Goal: Task Accomplishment & Management: Complete application form

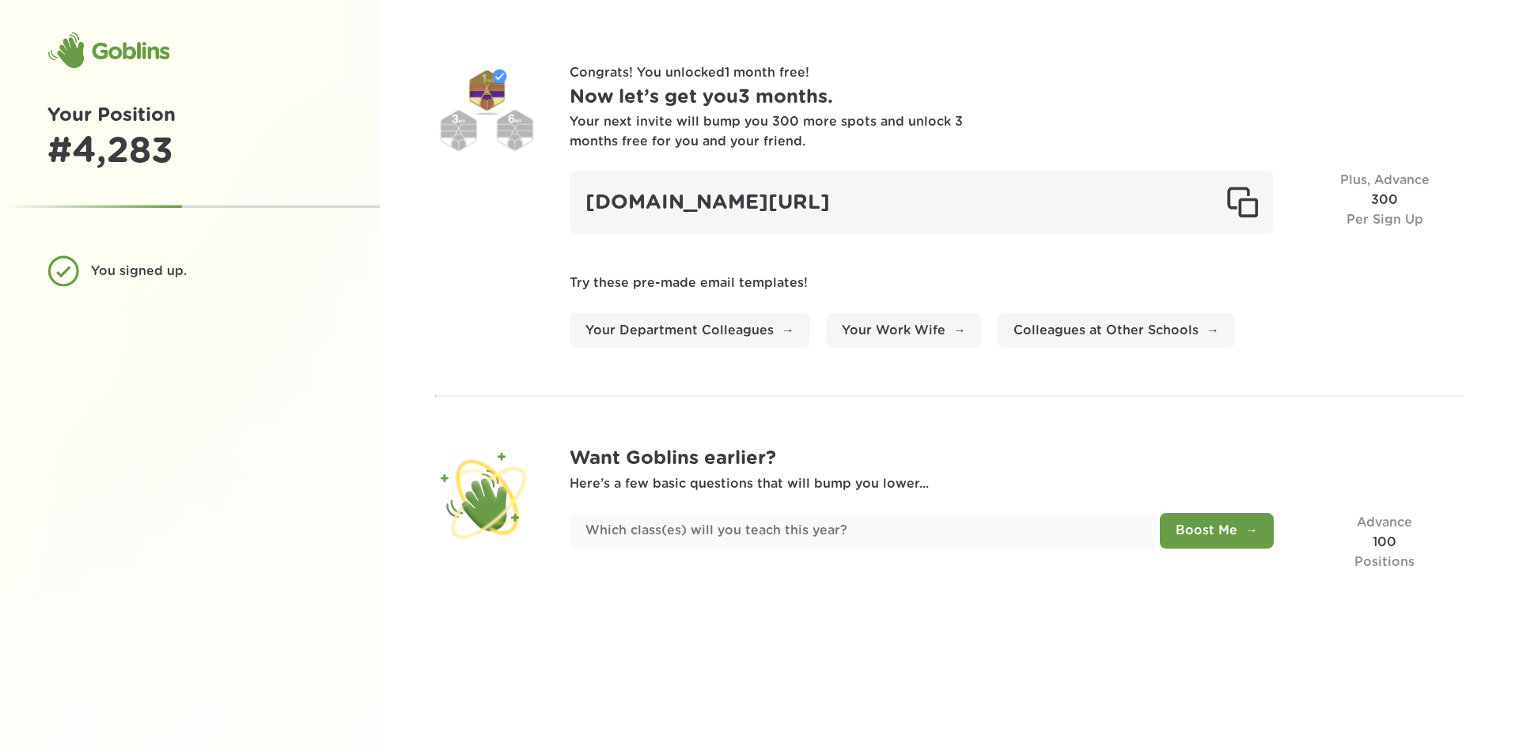
click at [744, 112] on h1 "Now let’s get you 3 months ." at bounding box center [1016, 97] width 894 height 29
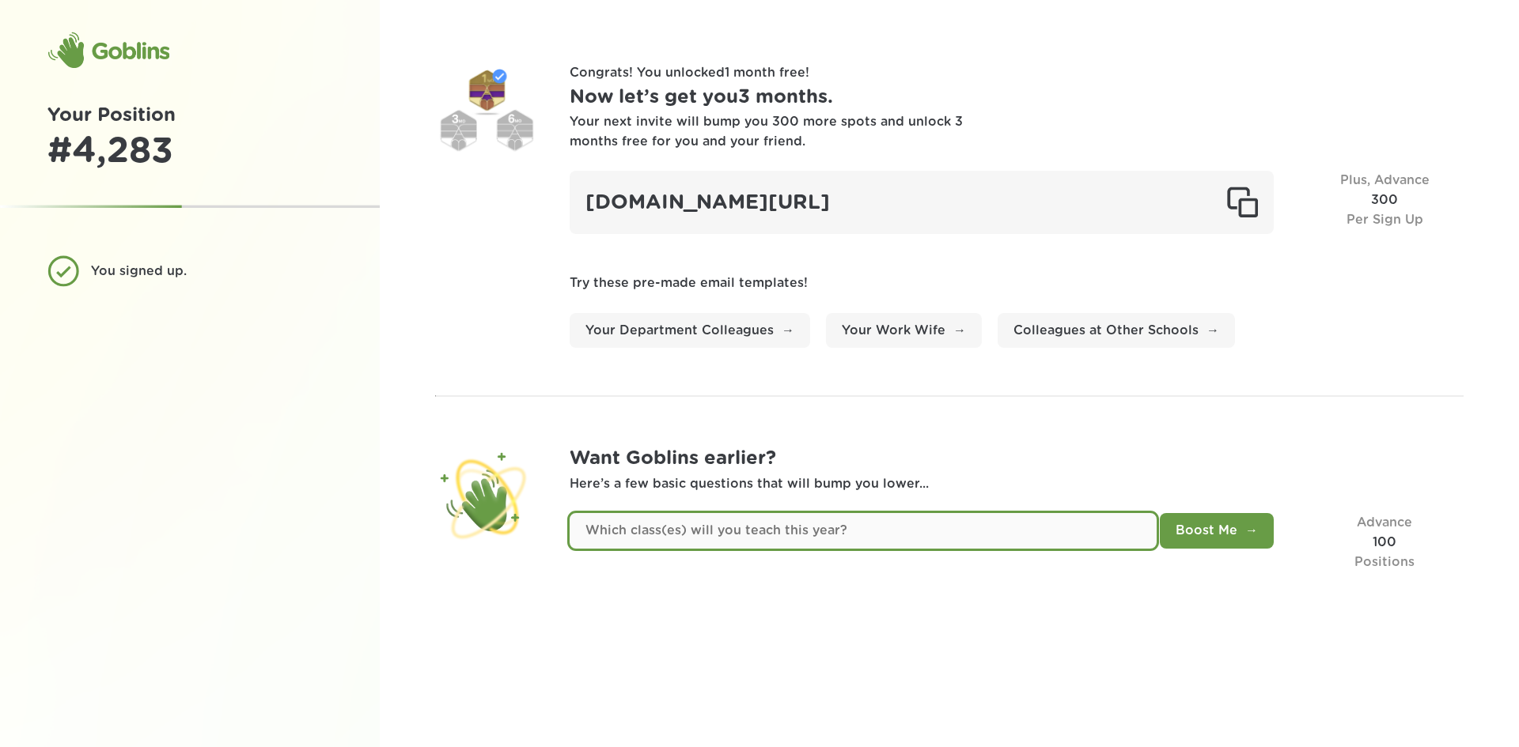
click at [931, 516] on input "text" at bounding box center [862, 531] width 587 height 36
type input "I"
type input "T"
type input "I'm the instructional coach"
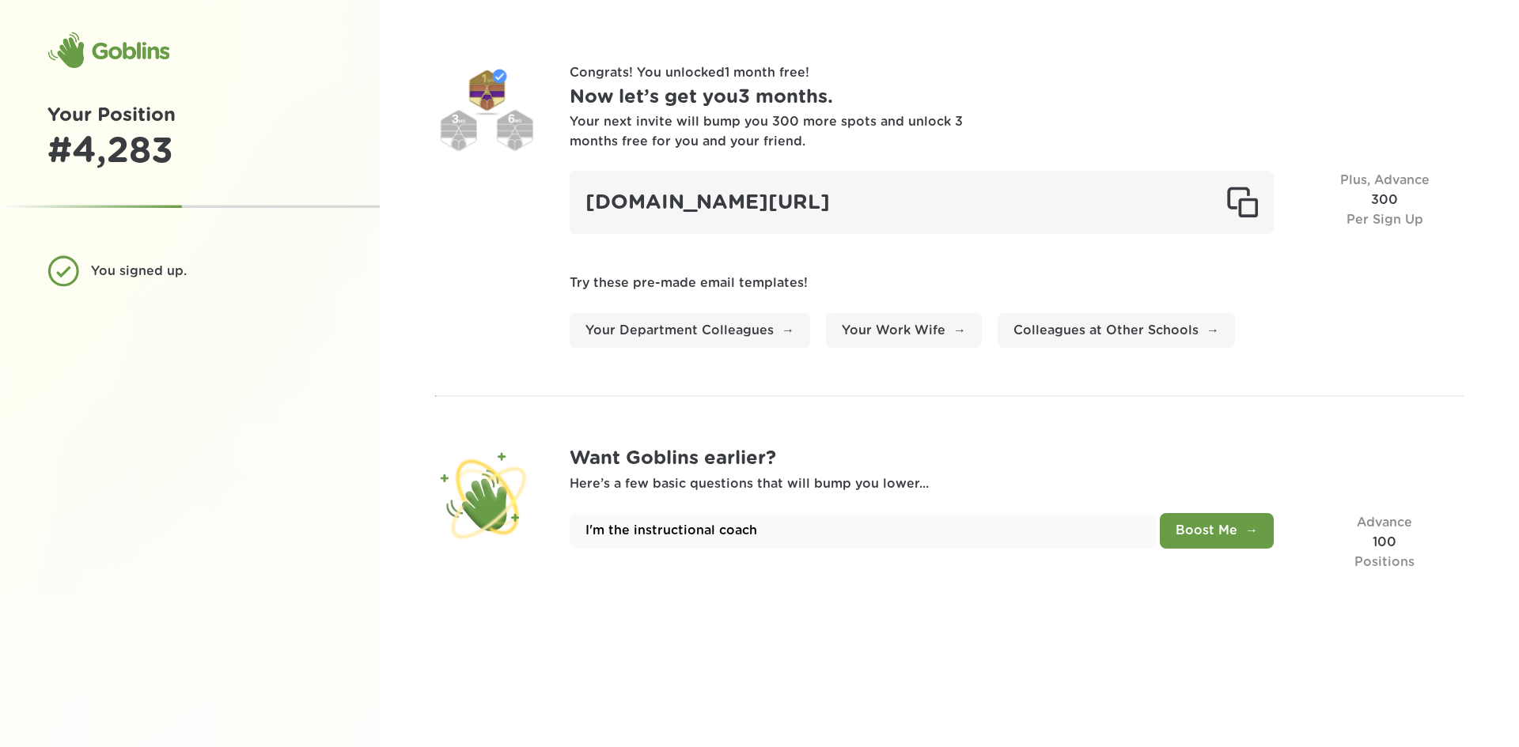
click at [1237, 539] on button "Boost Me" at bounding box center [1217, 531] width 114 height 36
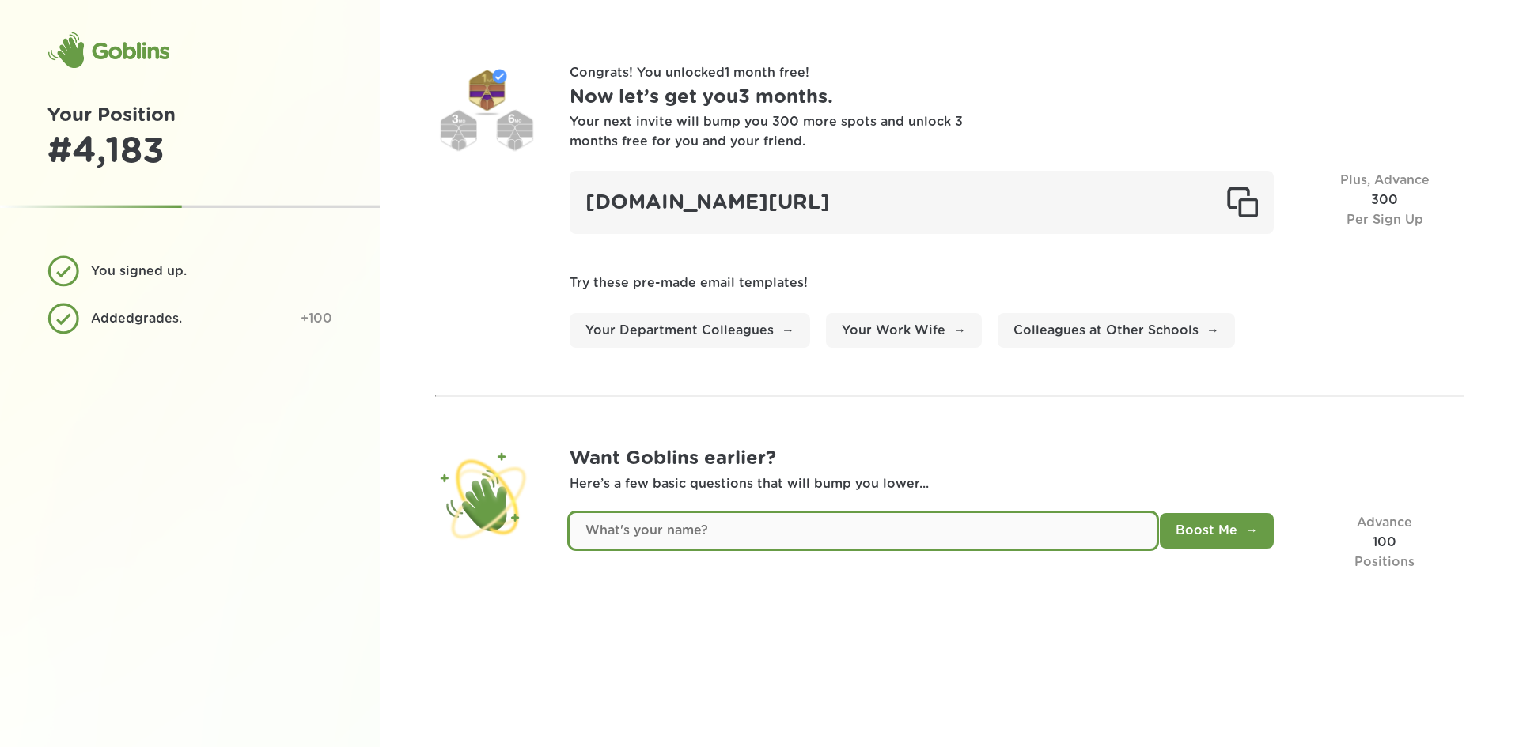
click at [883, 537] on input "text" at bounding box center [862, 531] width 587 height 36
type input "[PERSON_NAME]"
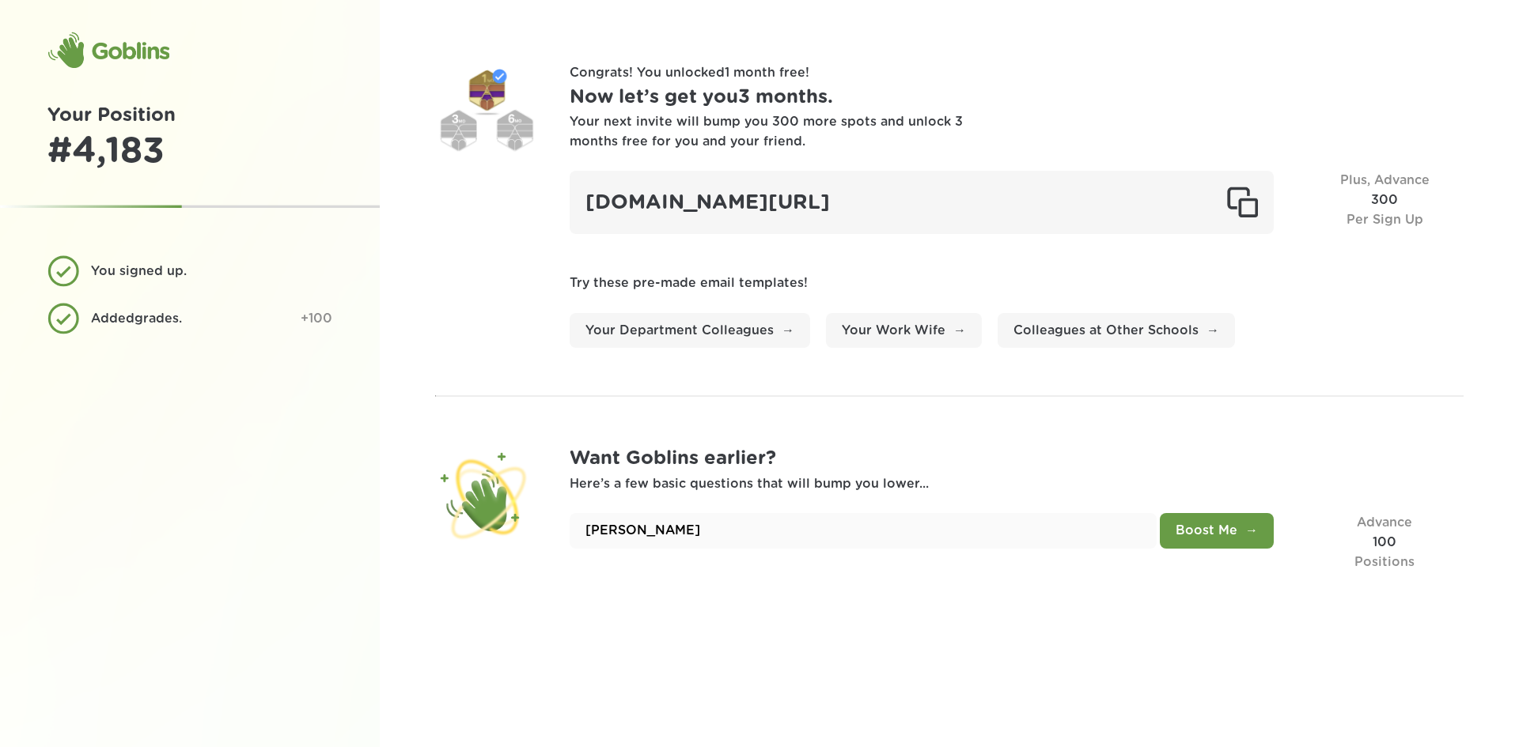
click at [1201, 527] on button "Boost Me" at bounding box center [1217, 531] width 114 height 36
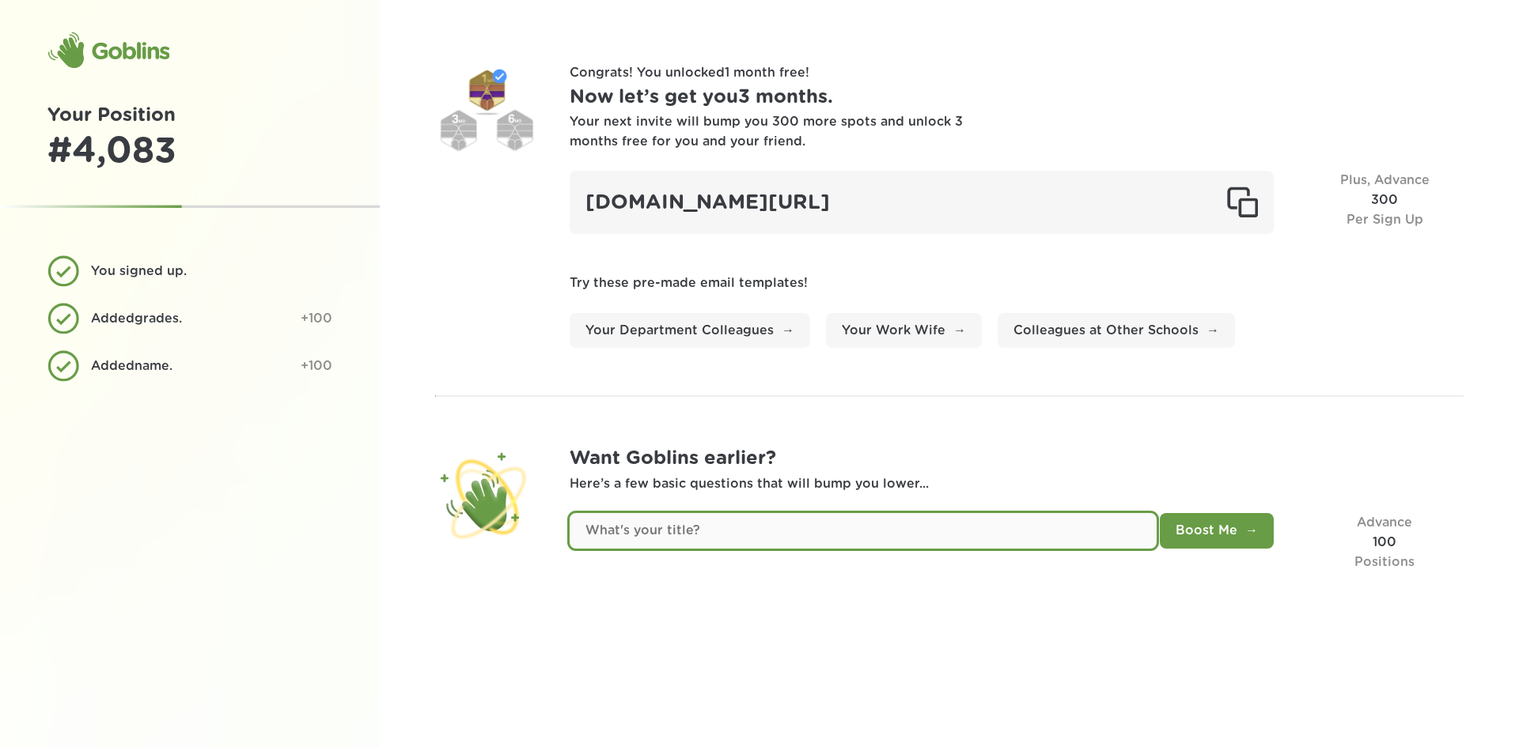
click at [681, 534] on input "text" at bounding box center [862, 531] width 587 height 36
type input "Instructional Coach"
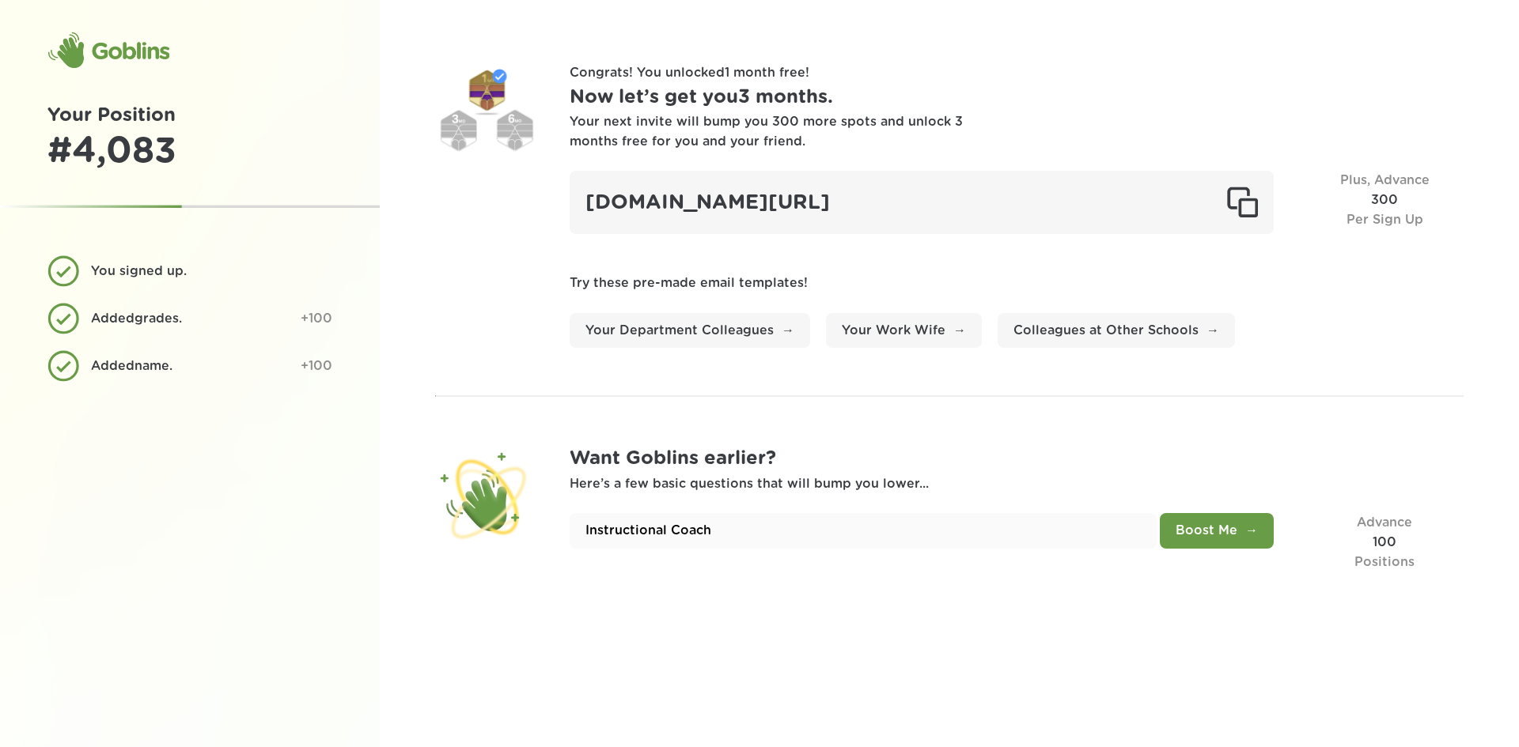
click at [1278, 517] on div "Instructional Coach Boost Me Advance 100 Positions" at bounding box center [1016, 542] width 894 height 59
click at [1248, 530] on button "Boost Me" at bounding box center [1217, 531] width 114 height 36
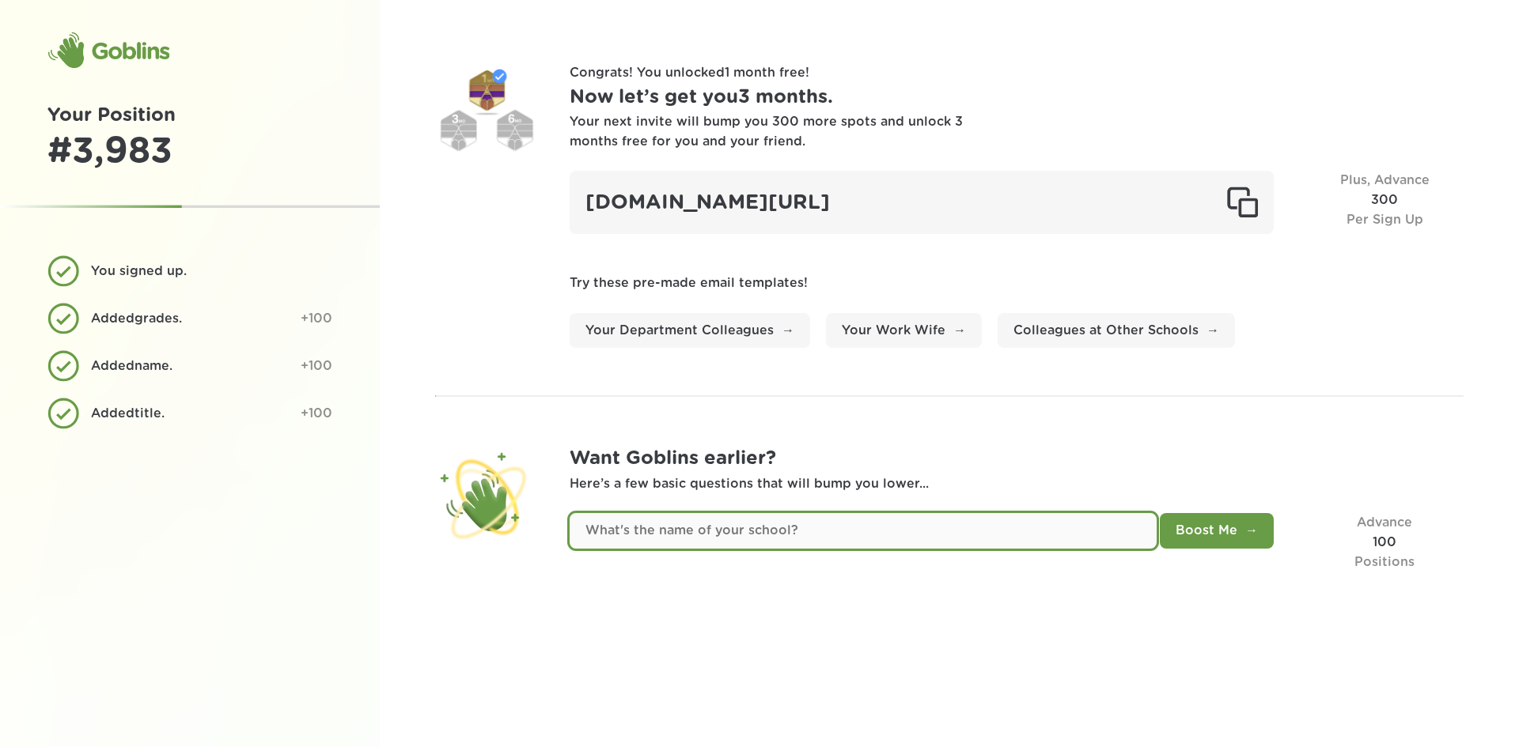
click at [650, 533] on input "text" at bounding box center [862, 531] width 587 height 36
type input "[GEOGRAPHIC_DATA]"
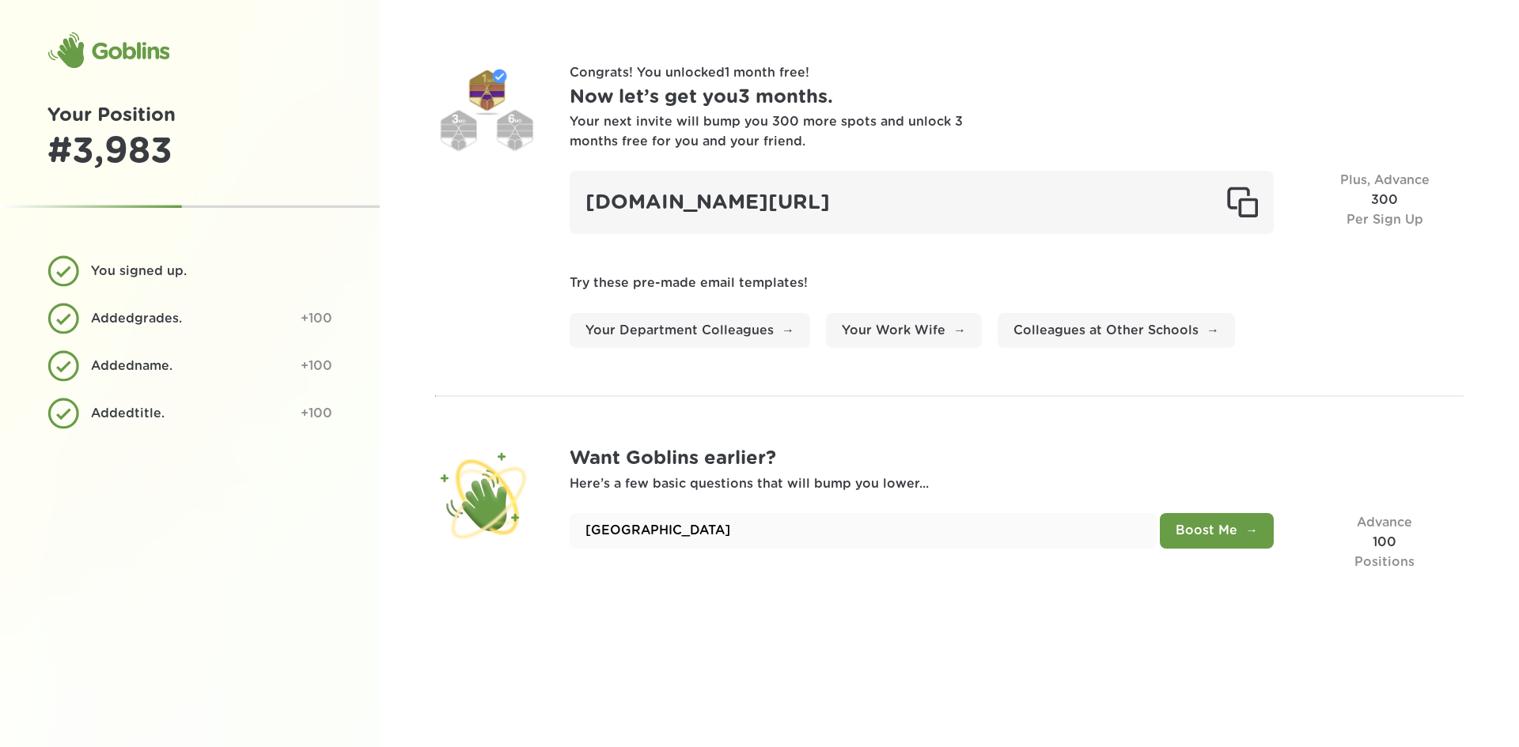
click at [1178, 537] on button "Boost Me" at bounding box center [1217, 531] width 114 height 36
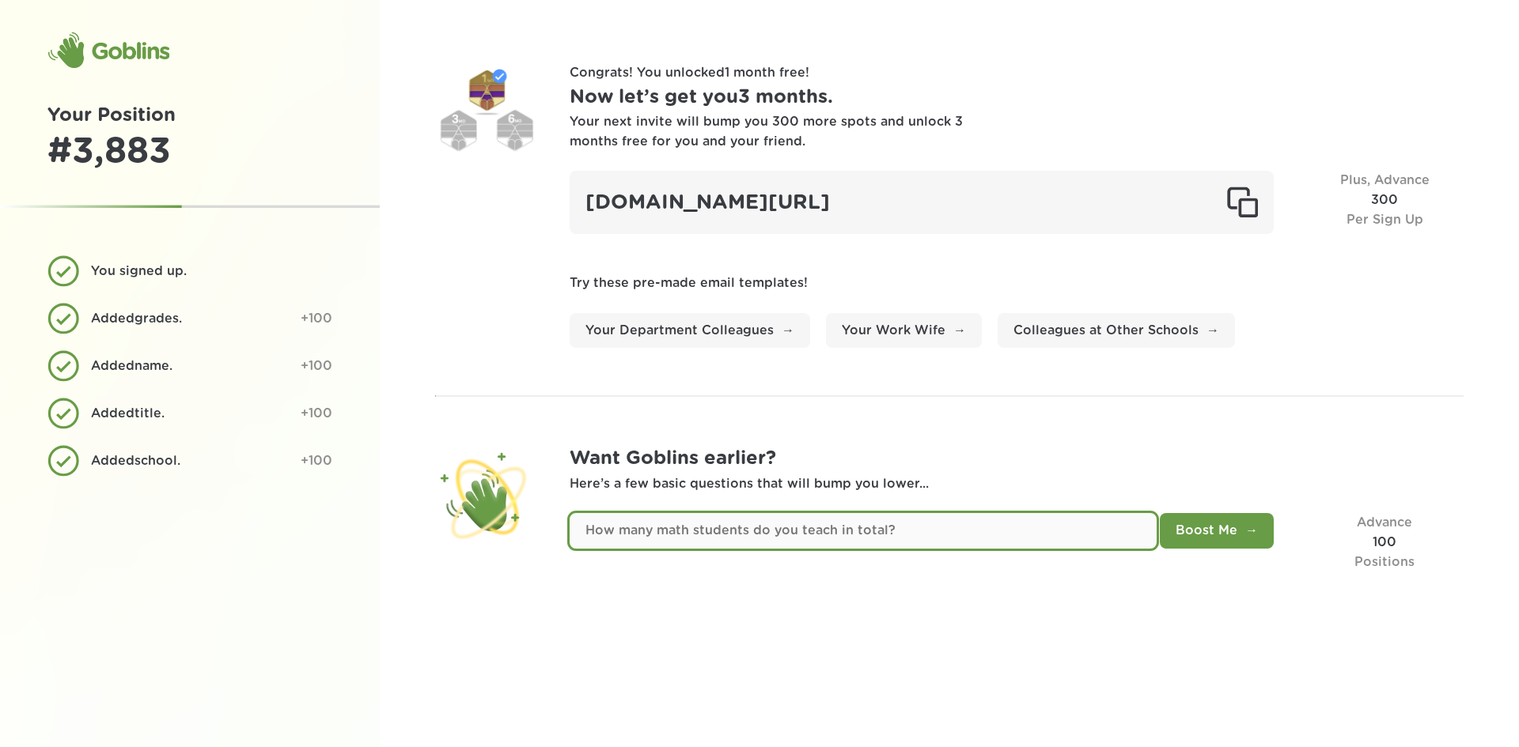
click at [666, 538] on input "text" at bounding box center [862, 531] width 587 height 36
